Goal: Navigation & Orientation: Find specific page/section

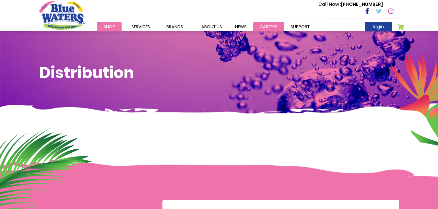
drag, startPoint x: 265, startPoint y: 24, endPoint x: 262, endPoint y: 29, distance: 5.6
click at [265, 24] on link "careers" at bounding box center [268, 26] width 31 height 9
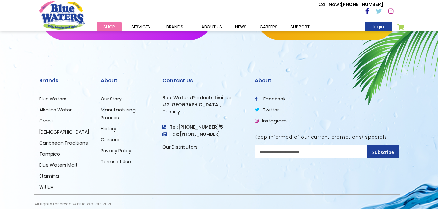
scroll to position [688, 0]
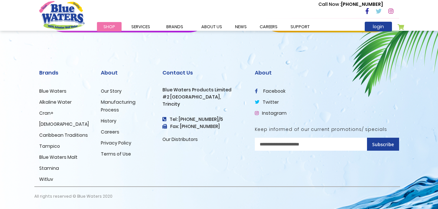
drag, startPoint x: 107, startPoint y: 132, endPoint x: 97, endPoint y: 131, distance: 10.2
click at [97, 131] on div "About Our Story Manufacturing Process History Careers Privacy Policy Terms of U…" at bounding box center [127, 122] width 62 height 128
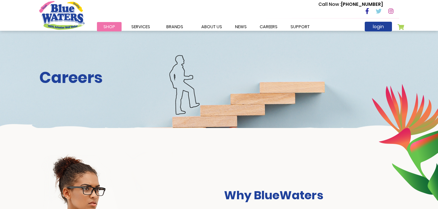
scroll to position [0, 0]
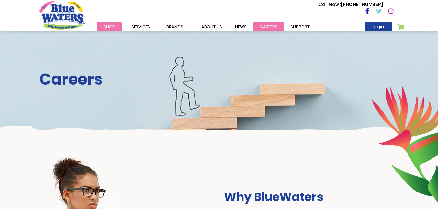
click at [270, 26] on link "careers" at bounding box center [268, 26] width 31 height 9
click at [216, 29] on link "about us" at bounding box center [212, 26] width 34 height 9
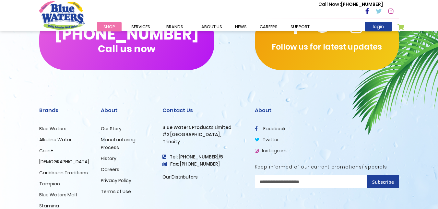
scroll to position [1620, 0]
